Goal: Transaction & Acquisition: Subscribe to service/newsletter

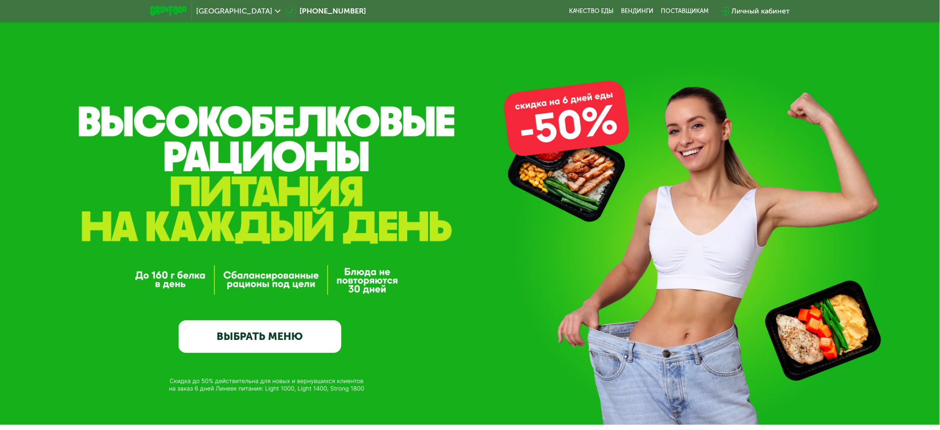
drag, startPoint x: 315, startPoint y: 341, endPoint x: 321, endPoint y: 341, distance: 6.0
click at [315, 341] on link "ВЫБРАТЬ МЕНЮ" at bounding box center [260, 336] width 163 height 32
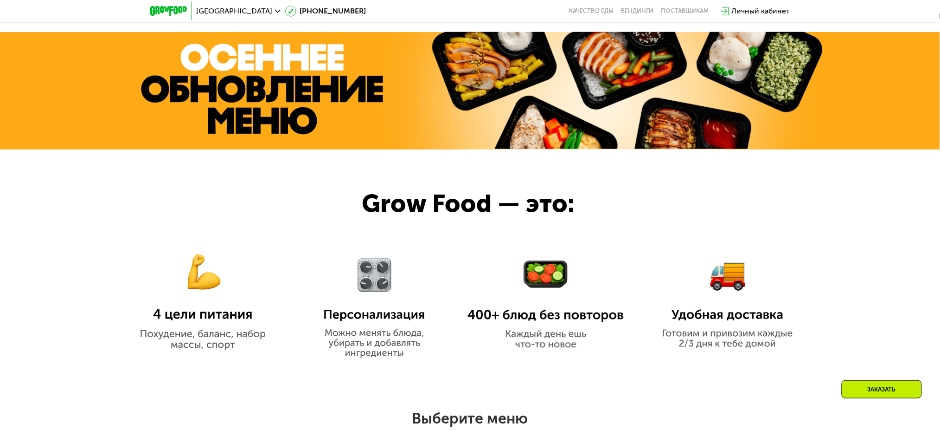
scroll to position [371, 0]
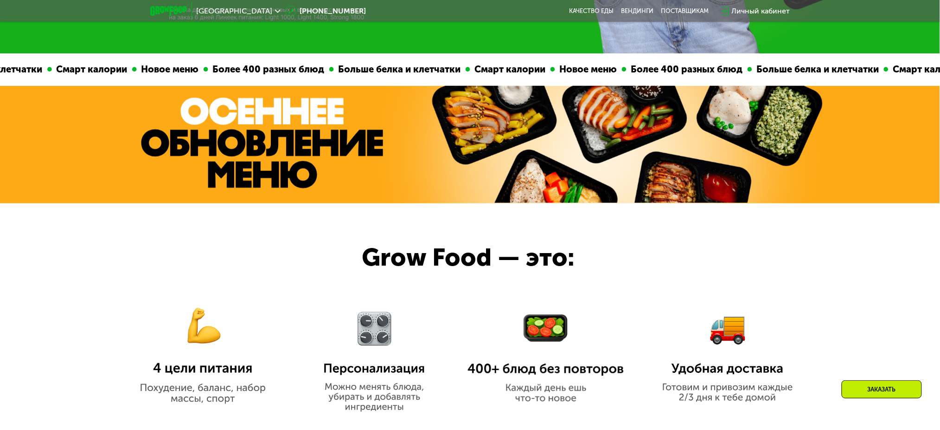
click at [431, 158] on img at bounding box center [627, 144] width 401 height 117
click at [338, 125] on img at bounding box center [262, 142] width 242 height 91
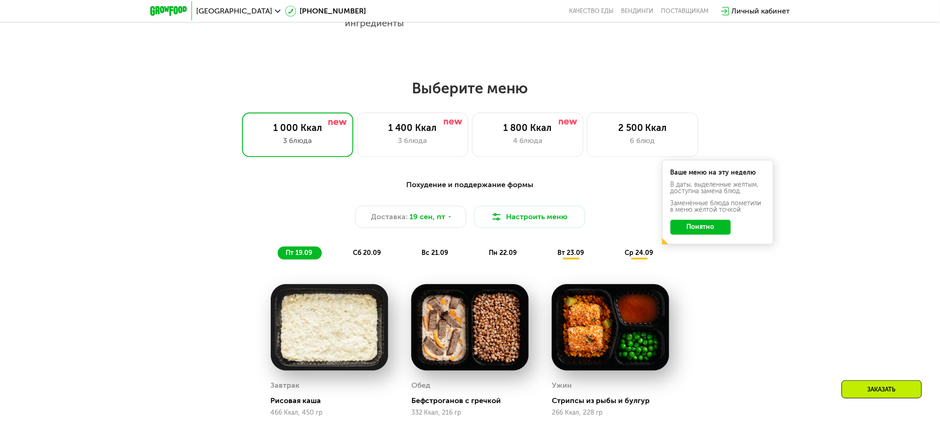
scroll to position [742, 0]
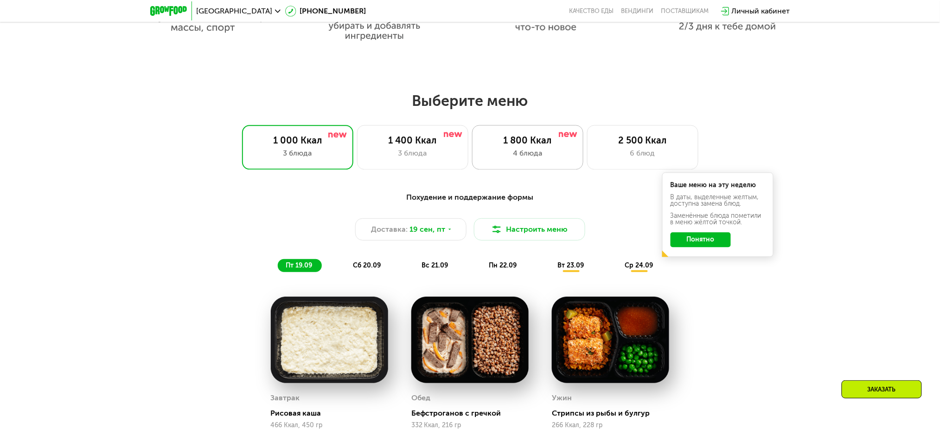
click at [568, 151] on div "1 800 Ккал 4 блюда" at bounding box center [527, 147] width 111 height 45
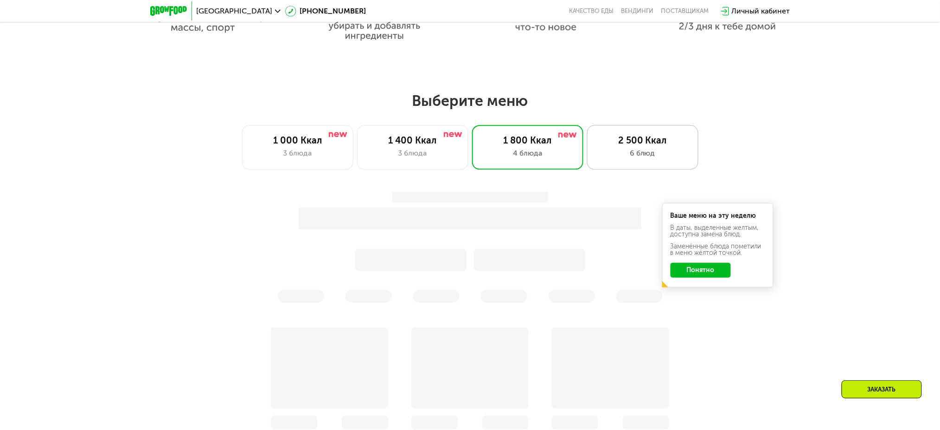
click at [645, 153] on div "6 блюд" at bounding box center [643, 153] width 92 height 11
click at [635, 158] on div "6 блюд" at bounding box center [643, 153] width 92 height 11
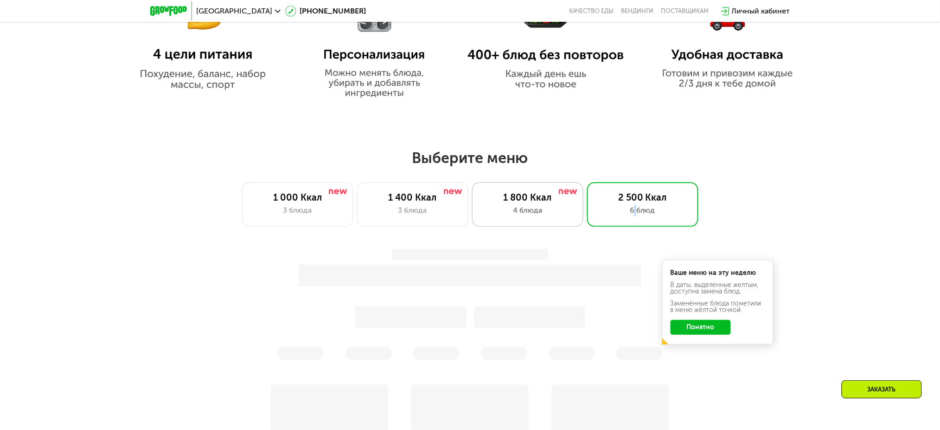
scroll to position [680, 0]
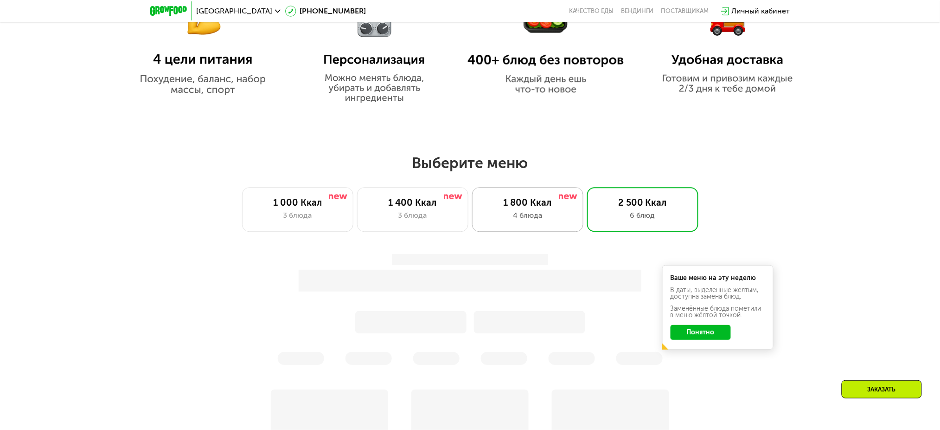
click at [505, 221] on div "4 блюда" at bounding box center [528, 215] width 92 height 11
click at [373, 225] on div "1 400 Ккал 3 блюда" at bounding box center [412, 209] width 111 height 45
click at [298, 219] on div "3 блюда" at bounding box center [298, 215] width 92 height 11
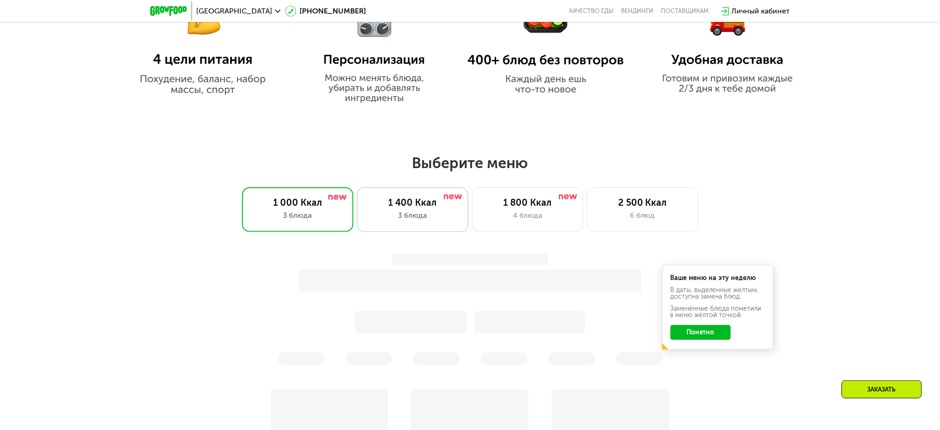
click at [413, 208] on div "1 400 Ккал" at bounding box center [413, 202] width 92 height 11
click at [525, 206] on div "1 800 Ккал" at bounding box center [528, 202] width 92 height 11
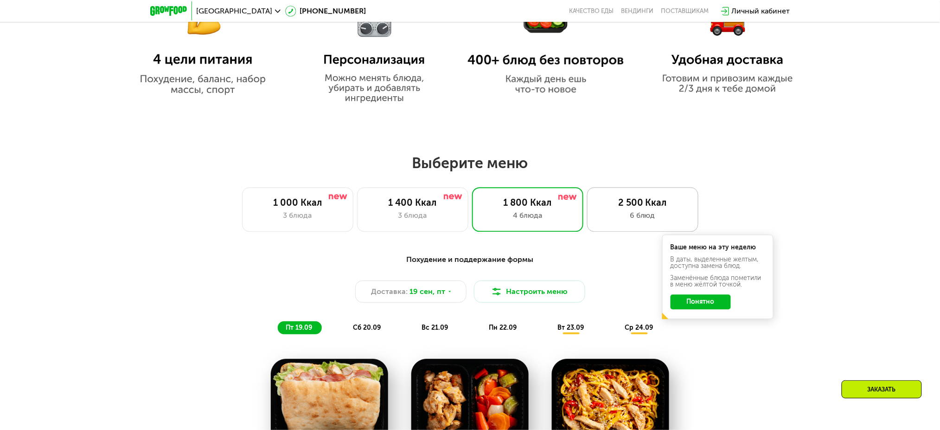
drag, startPoint x: 639, startPoint y: 207, endPoint x: 633, endPoint y: 199, distance: 9.6
click at [639, 208] on div "2 500 Ккал" at bounding box center [643, 202] width 92 height 11
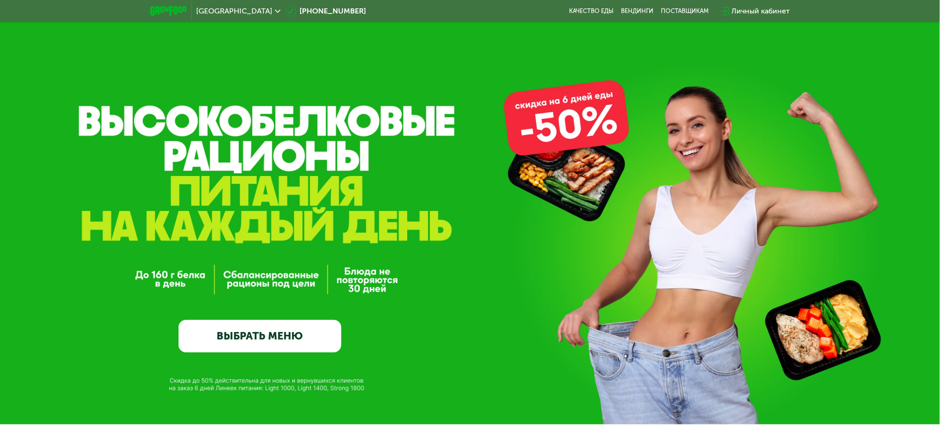
scroll to position [0, 0]
